Goal: Task Accomplishment & Management: Complete application form

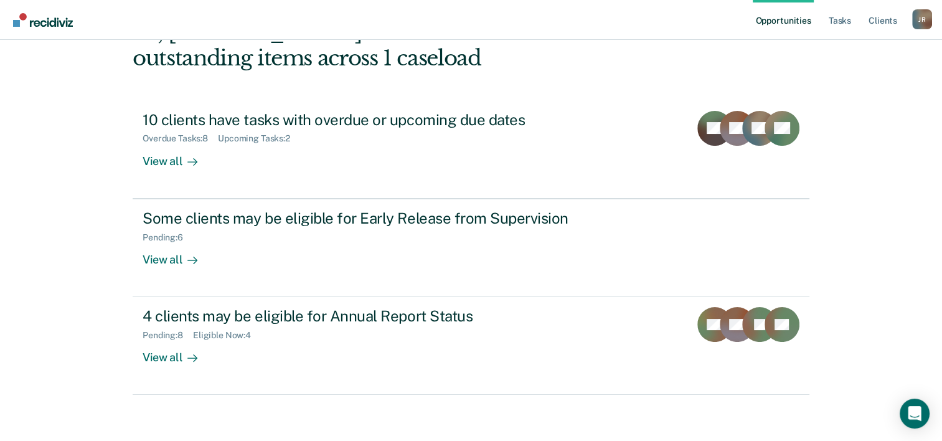
scroll to position [88, 0]
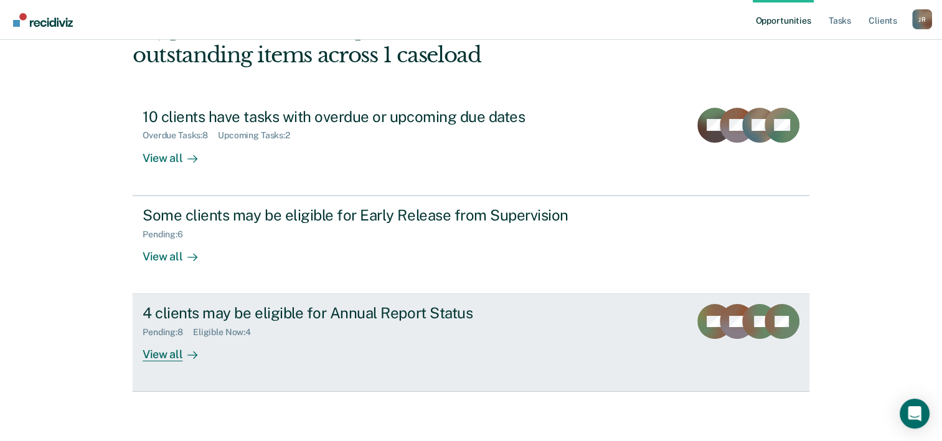
click at [461, 319] on div "4 clients may be eligible for Annual Report Status" at bounding box center [361, 313] width 437 height 18
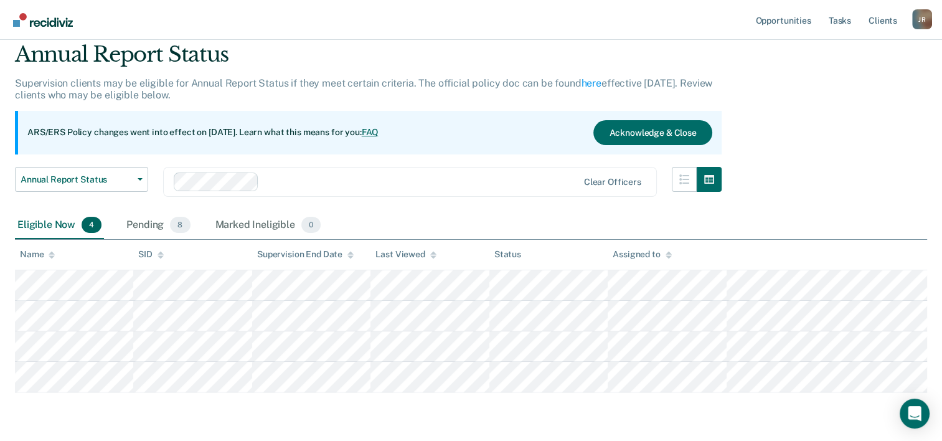
scroll to position [46, 0]
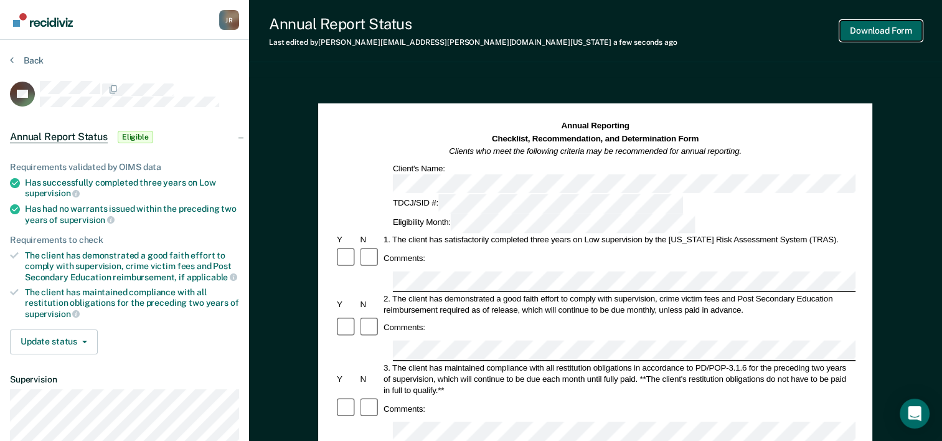
click at [862, 35] on button "Download Form" at bounding box center [881, 31] width 82 height 21
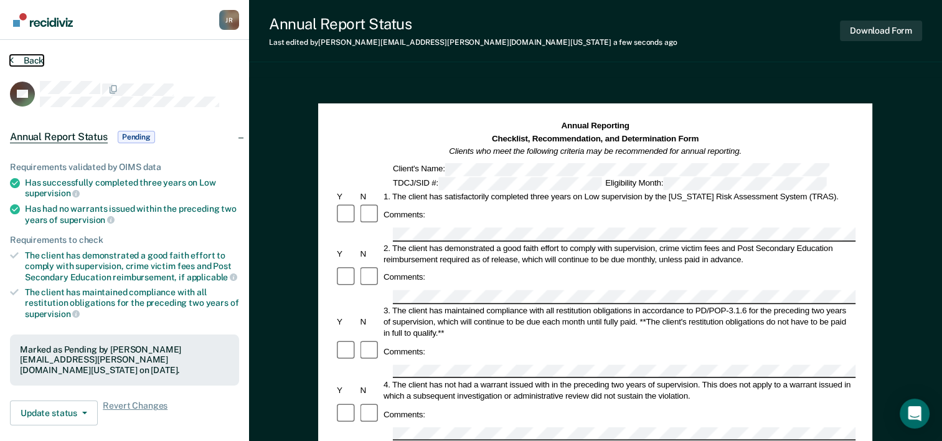
click at [17, 57] on button "Back" at bounding box center [27, 60] width 34 height 11
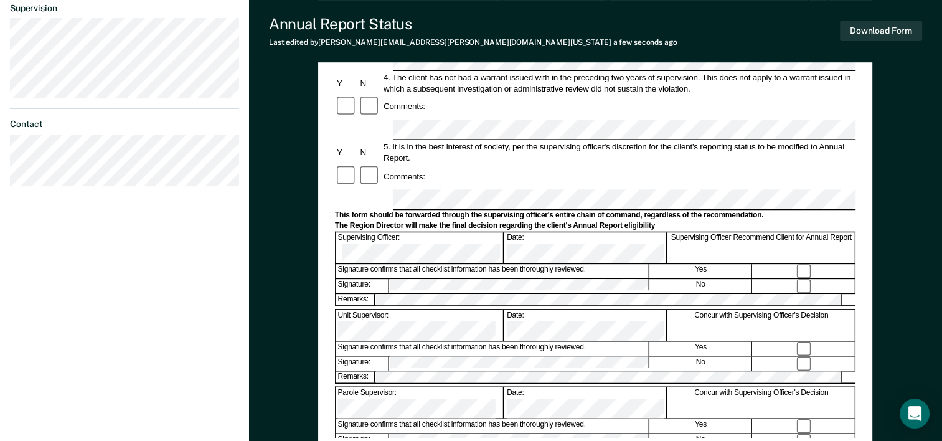
scroll to position [408, 0]
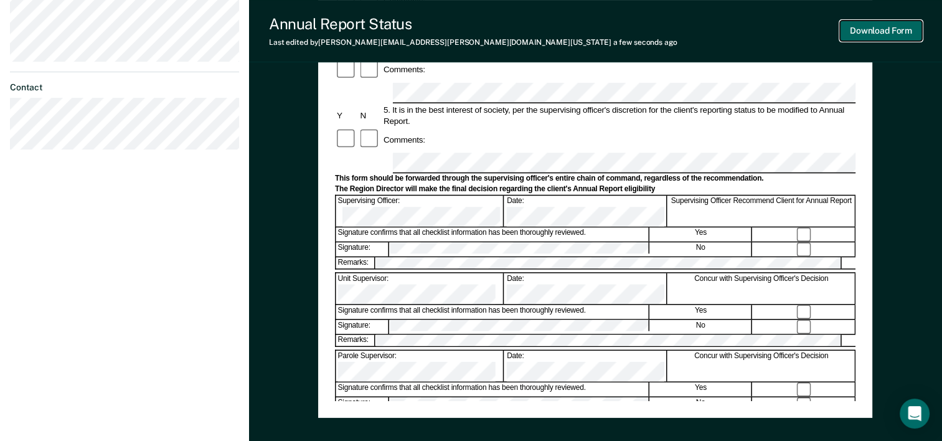
click at [874, 35] on button "Download Form" at bounding box center [881, 31] width 82 height 21
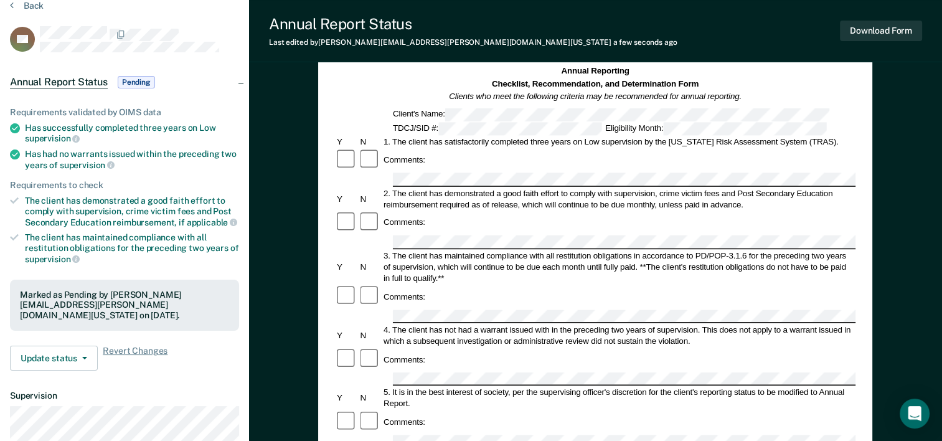
scroll to position [40, 0]
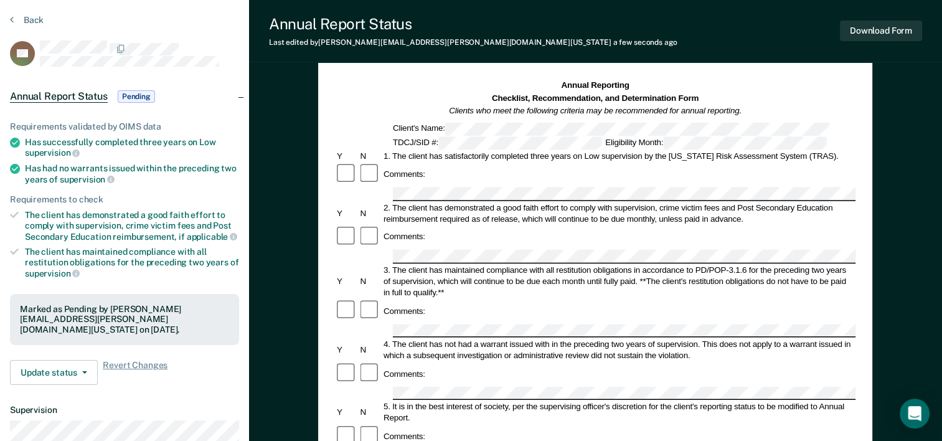
click at [9, 16] on section "Back SD Annual Report Status Pending Requirements validated by OIMS data Has su…" at bounding box center [124, 305] width 249 height 613
click at [27, 17] on button "Back" at bounding box center [27, 19] width 34 height 11
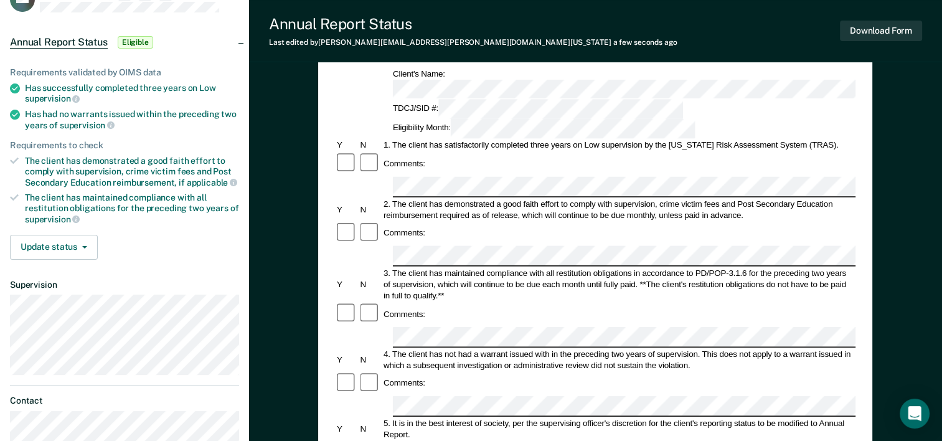
scroll to position [94, 0]
click at [860, 35] on button "Download Form" at bounding box center [881, 31] width 82 height 21
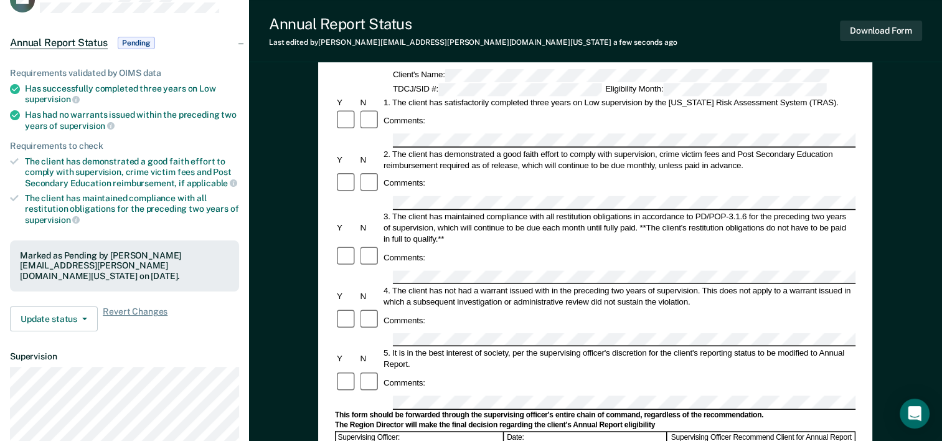
scroll to position [0, 0]
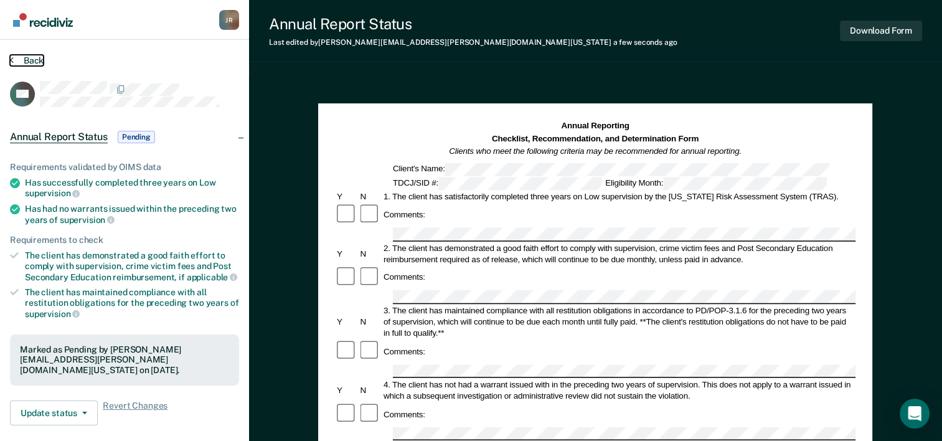
click at [34, 57] on button "Back" at bounding box center [27, 60] width 34 height 11
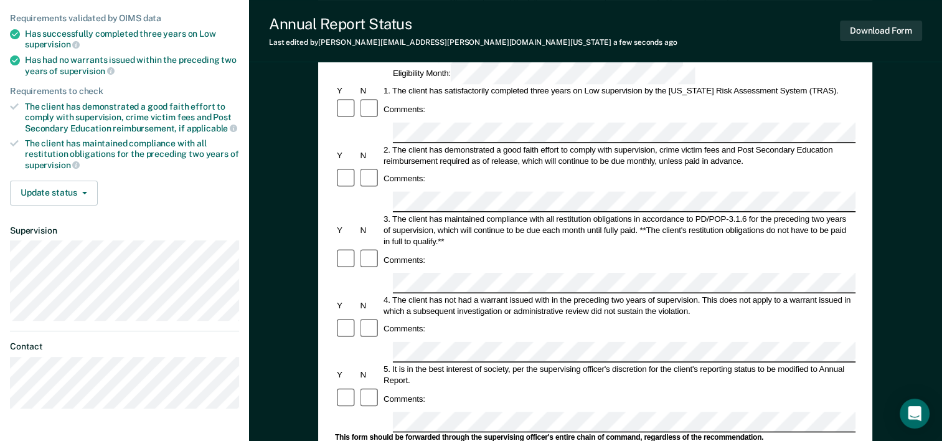
scroll to position [57, 0]
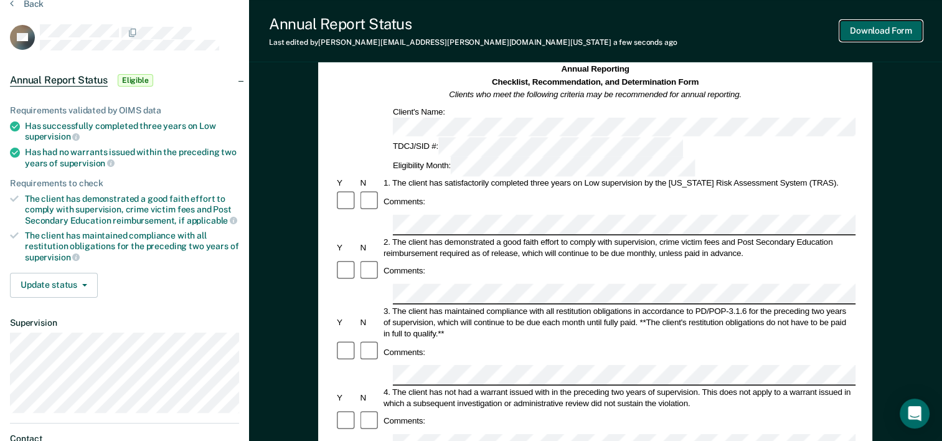
click at [872, 26] on button "Download Form" at bounding box center [881, 31] width 82 height 21
